Goal: Navigation & Orientation: Understand site structure

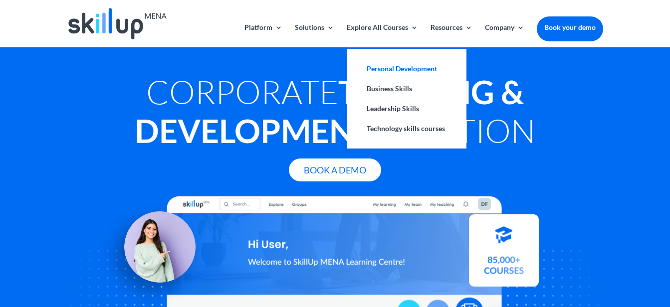
click at [379, 71] on link "Personal Development" at bounding box center [406, 69] width 100 height 20
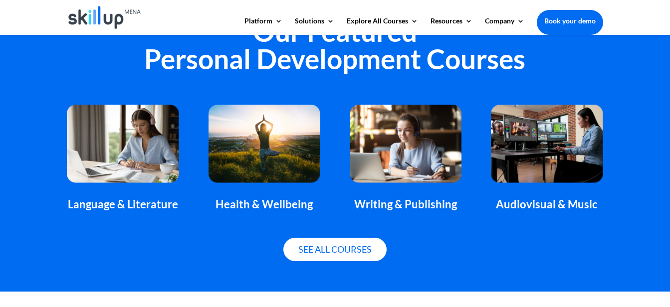
scroll to position [698, 0]
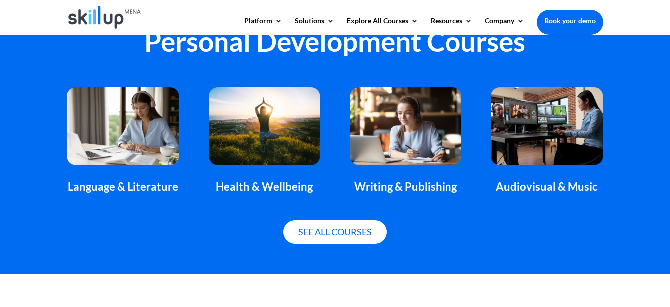
click at [281, 145] on img at bounding box center [264, 126] width 112 height 79
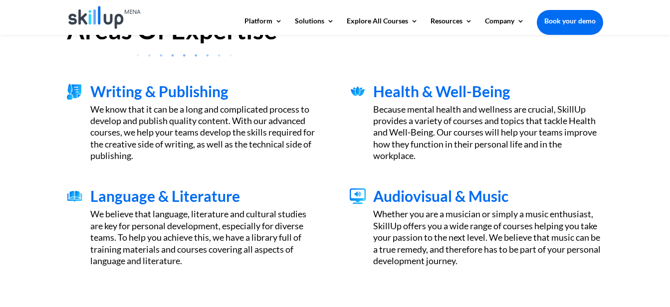
scroll to position [199, 0]
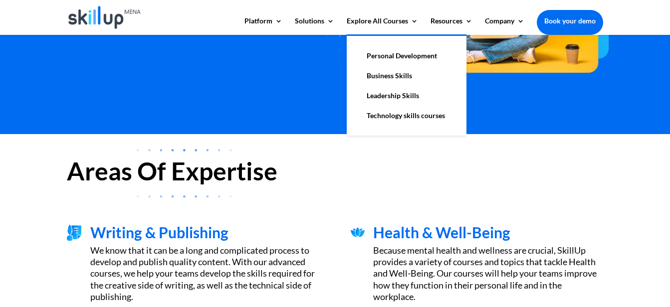
click at [394, 94] on link "Leadership Skills" at bounding box center [406, 96] width 100 height 20
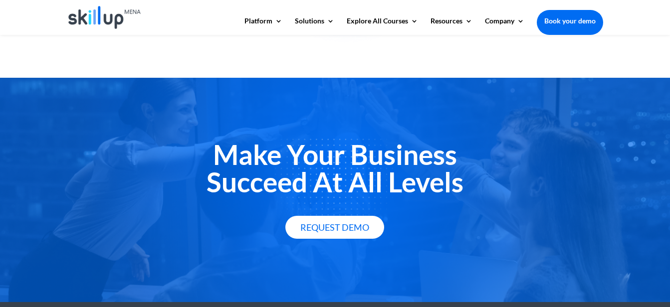
scroll to position [1415, 0]
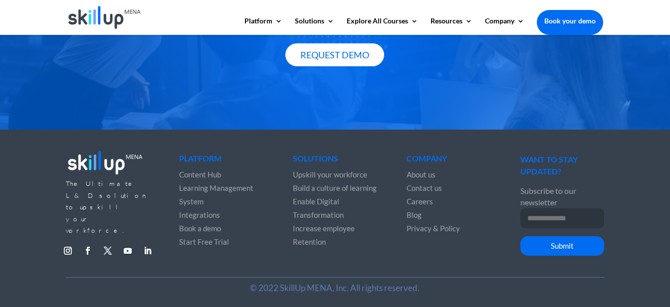
click at [336, 187] on span "Build a culture of learning" at bounding box center [335, 187] width 84 height 9
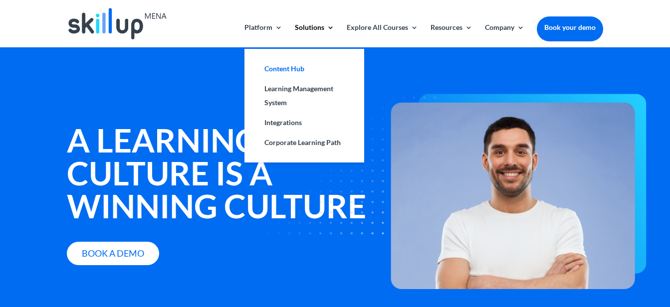
click at [275, 70] on link "Content Hub" at bounding box center [304, 69] width 100 height 20
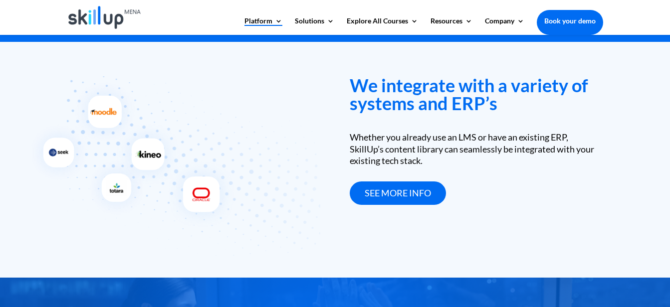
scroll to position [1506, 0]
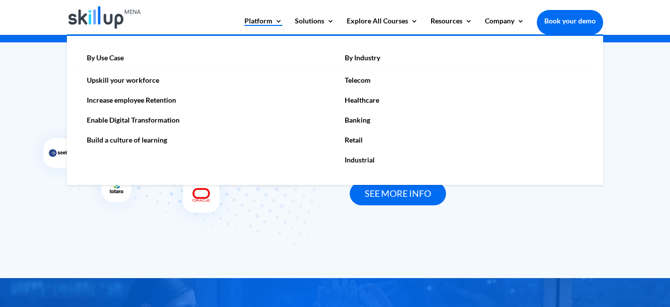
click at [146, 139] on link "Build a culture of learning" at bounding box center [206, 140] width 258 height 20
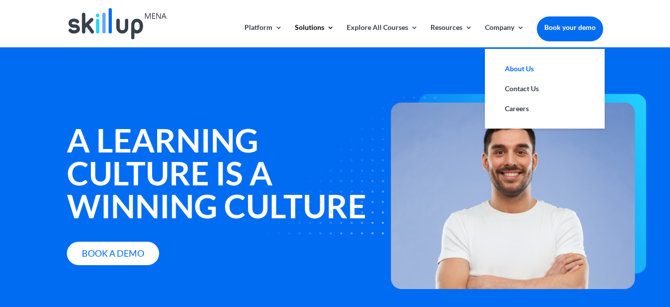
click at [517, 72] on link "About Us" at bounding box center [545, 69] width 100 height 20
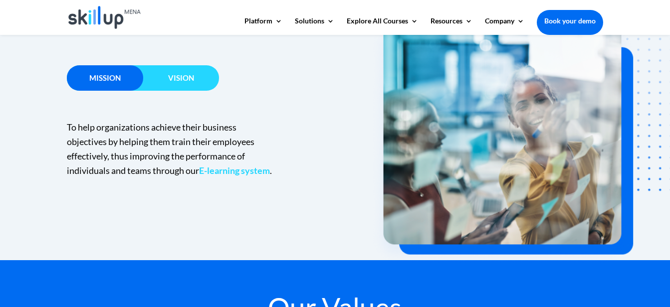
scroll to position [698, 0]
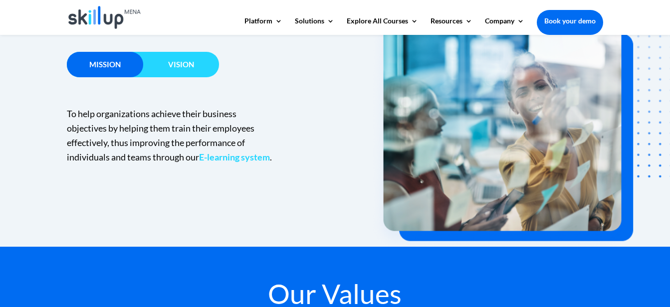
click at [192, 65] on span "Vision" at bounding box center [181, 64] width 26 height 9
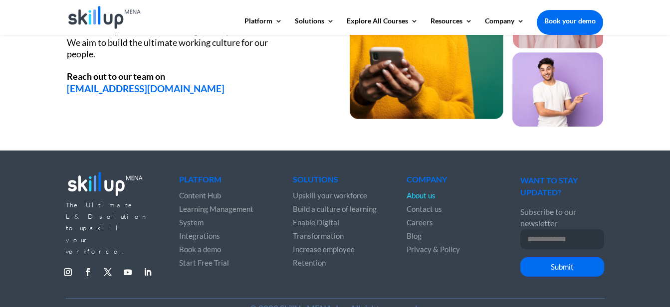
scroll to position [1441, 0]
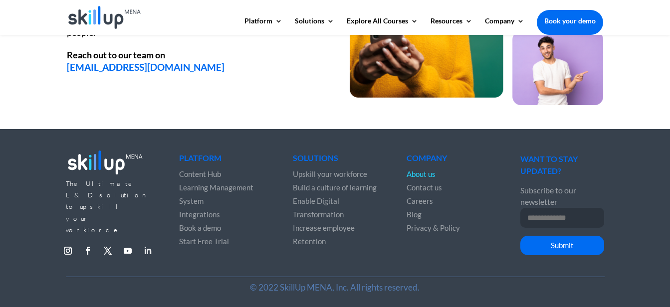
click at [147, 243] on link "Follow" at bounding box center [148, 251] width 16 height 16
